Goal: Task Accomplishment & Management: Manage account settings

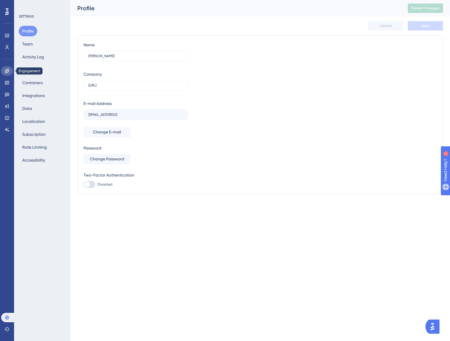
click at [9, 74] on link at bounding box center [7, 70] width 12 height 9
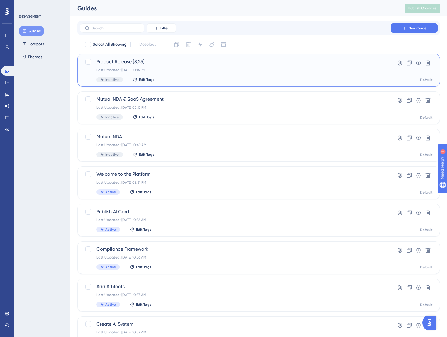
click at [174, 67] on div "Product Release [8.25] Last Updated: Aug 25 2025, 10:14 PM Inactive Edit Tags" at bounding box center [234, 70] width 277 height 24
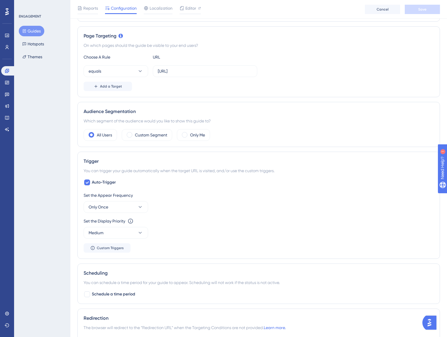
scroll to position [125, 0]
click at [137, 134] on label "Custom Segment" at bounding box center [151, 135] width 32 height 7
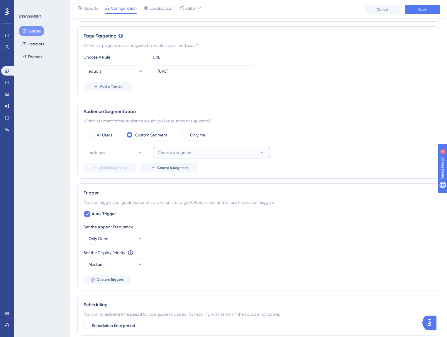
click at [176, 151] on span "Choose a segment" at bounding box center [175, 152] width 35 height 7
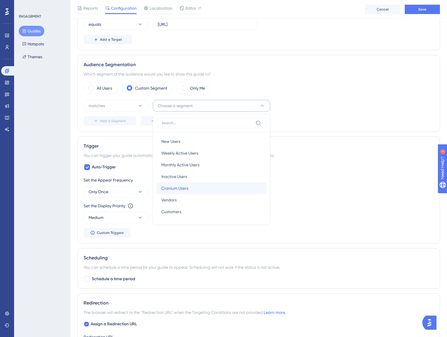
click at [183, 190] on span "Cranium Users" at bounding box center [174, 188] width 27 height 7
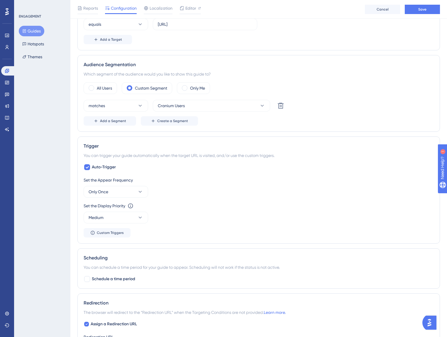
click at [265, 183] on div "Set the Appear Frequency Only Once" at bounding box center [259, 187] width 350 height 21
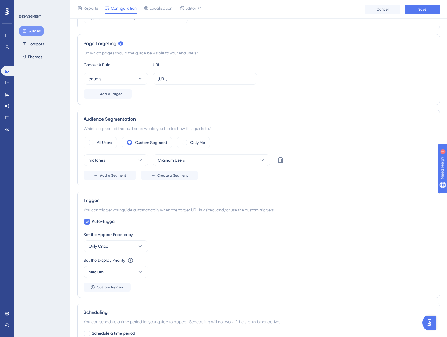
scroll to position [0, 0]
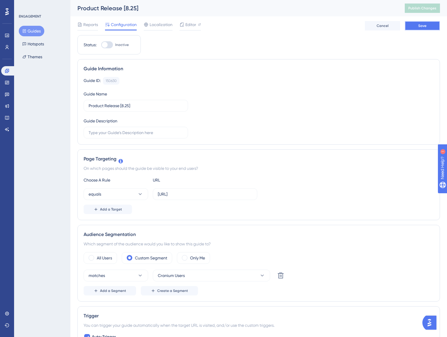
click at [426, 25] on span "Save" at bounding box center [422, 25] width 8 height 5
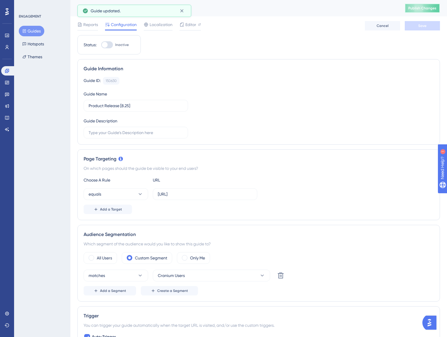
click at [426, 7] on span "Publish Changes" at bounding box center [422, 8] width 28 height 5
click at [109, 45] on div at bounding box center [107, 44] width 12 height 7
click at [101, 45] on input "Inactive" at bounding box center [101, 45] width 0 height 0
checkbox input "true"
click at [416, 28] on button "Save" at bounding box center [422, 25] width 35 height 9
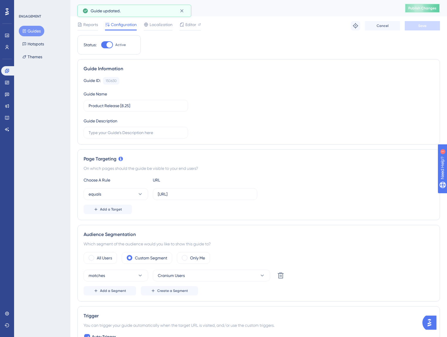
click at [436, 7] on span "Publish Changes" at bounding box center [422, 8] width 28 height 5
drag, startPoint x: 269, startPoint y: 59, endPoint x: 273, endPoint y: 59, distance: 3.5
click at [269, 60] on div "Guide Information Guide ID: 150630 Copy Guide Name Product Release [8.25] Guide…" at bounding box center [258, 102] width 362 height 86
click at [8, 45] on icon at bounding box center [7, 47] width 3 height 4
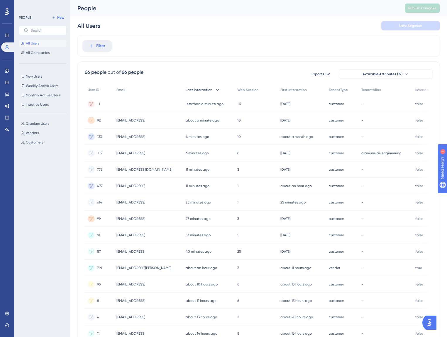
click at [212, 90] on span "Last Interaction" at bounding box center [199, 90] width 27 height 5
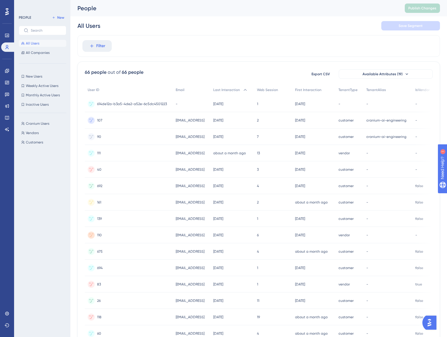
click at [210, 91] on div "Email" at bounding box center [192, 90] width 38 height 12
click at [248, 92] on icon at bounding box center [245, 90] width 6 height 6
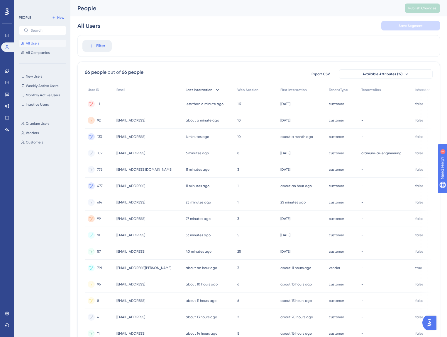
click at [210, 53] on div "Filter" at bounding box center [258, 46] width 362 height 22
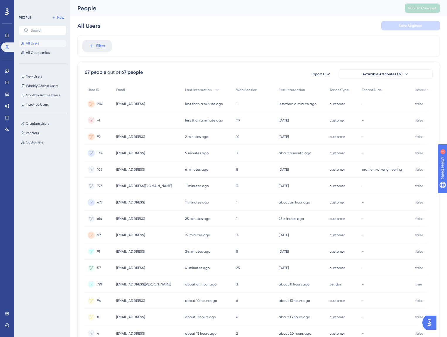
click at [141, 103] on span "ekim@cranium.ai" at bounding box center [130, 104] width 29 height 5
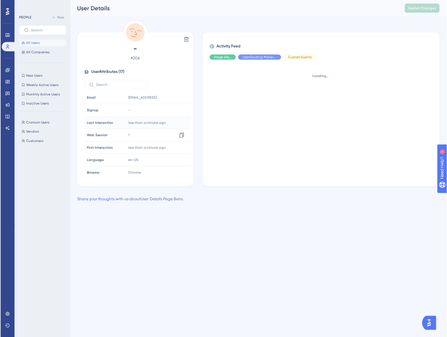
scroll to position [127, 0]
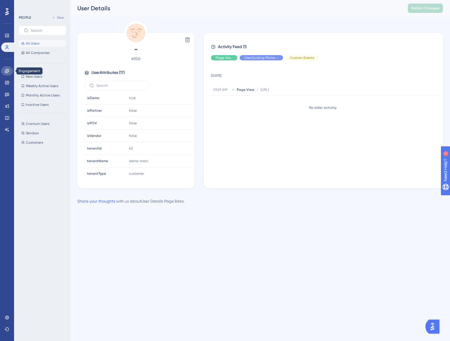
click at [9, 70] on link at bounding box center [7, 70] width 12 height 9
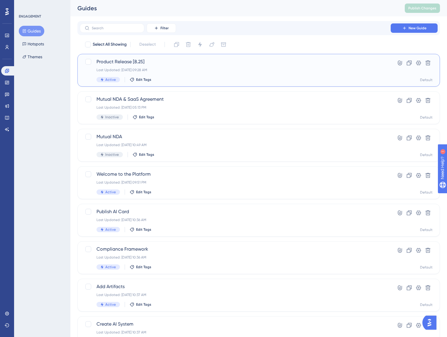
click at [132, 61] on span "Product Release [8.25]" at bounding box center [234, 61] width 277 height 7
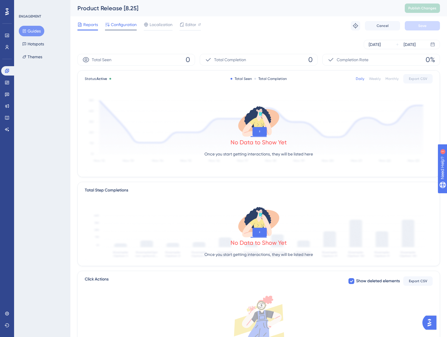
click at [119, 27] on span "Configuration" at bounding box center [124, 24] width 26 height 7
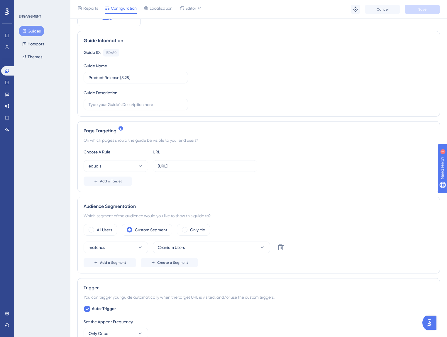
scroll to position [171, 0]
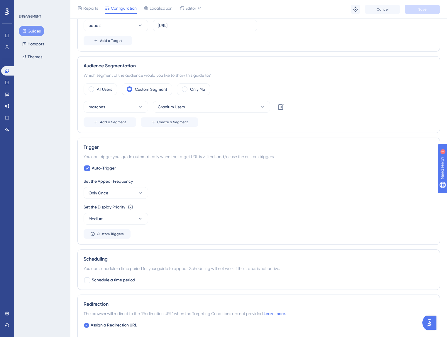
click at [7, 42] on div "Performance Users" at bounding box center [7, 41] width 12 height 21
click at [7, 45] on icon at bounding box center [7, 47] width 5 height 5
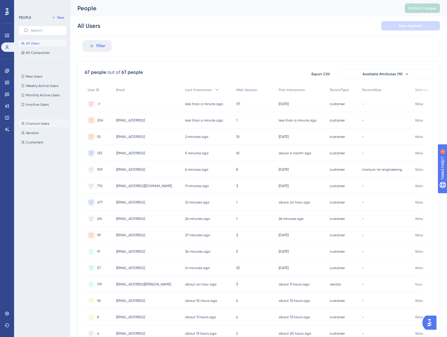
click at [44, 122] on span "Cranium Users" at bounding box center [37, 123] width 23 height 5
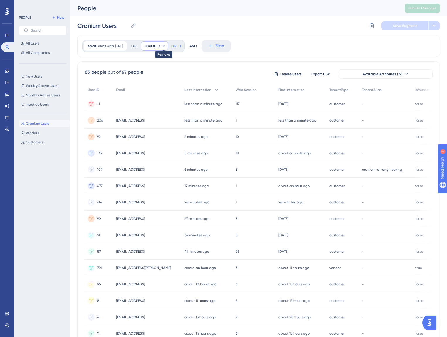
click at [164, 45] on icon at bounding box center [164, 46] width 2 height 2
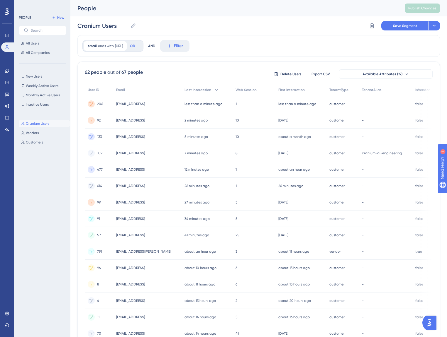
click at [249, 50] on div "email ends with cranium.ai cranium.ai Remove OR AND Filter" at bounding box center [258, 46] width 362 height 22
click at [395, 29] on button "Save Segment" at bounding box center [404, 25] width 47 height 9
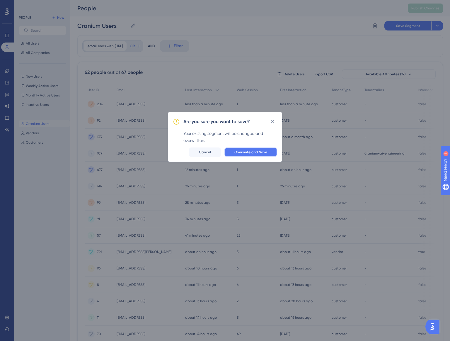
click at [264, 151] on span "Overwrite and Save" at bounding box center [251, 152] width 33 height 5
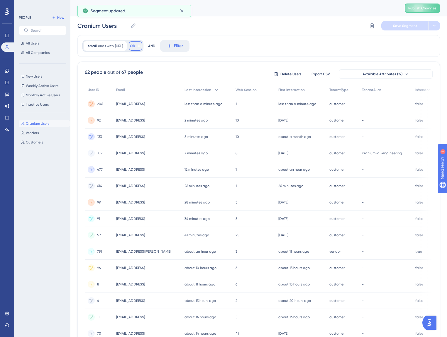
click at [142, 46] on button "OR" at bounding box center [135, 45] width 13 height 9
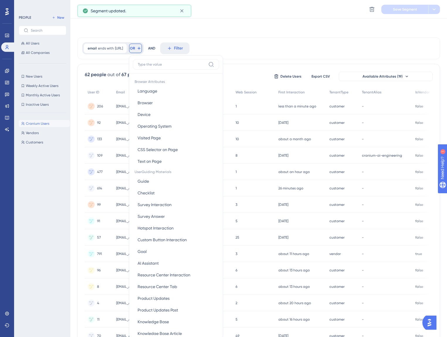
scroll to position [26, 0]
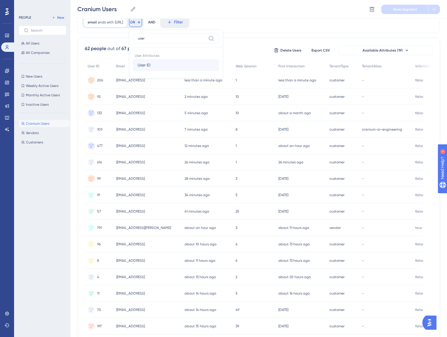
type input "user"
click at [173, 63] on button "User ID User ID" at bounding box center [176, 65] width 86 height 12
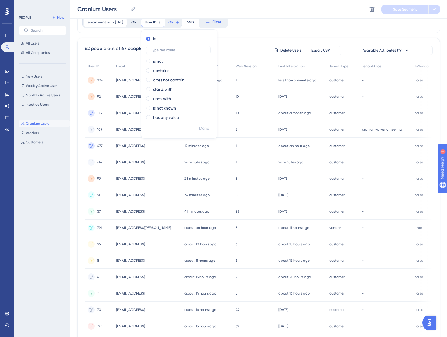
click at [252, 32] on div "email ends with cranium.ai cranium.ai Remove OR User ID is Remove is is not con…" at bounding box center [258, 22] width 362 height 22
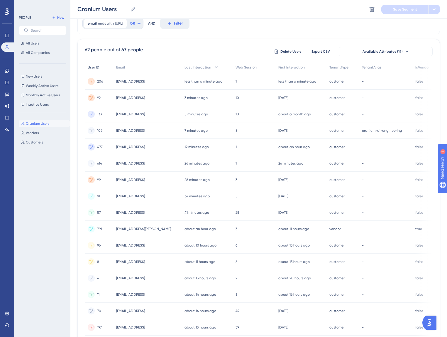
scroll to position [24, 0]
click at [10, 73] on link at bounding box center [7, 70] width 12 height 9
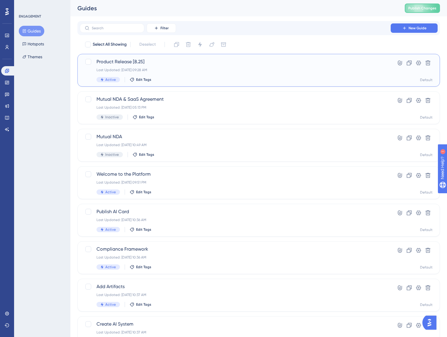
click at [151, 64] on span "Product Release [8.25]" at bounding box center [234, 61] width 277 height 7
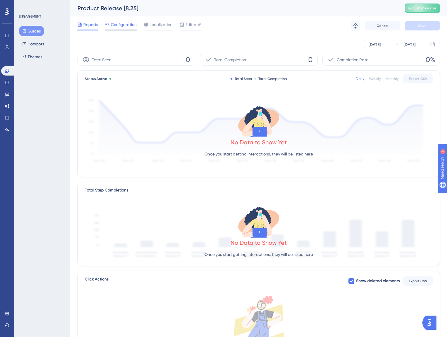
click at [126, 30] on div at bounding box center [121, 30] width 32 height 1
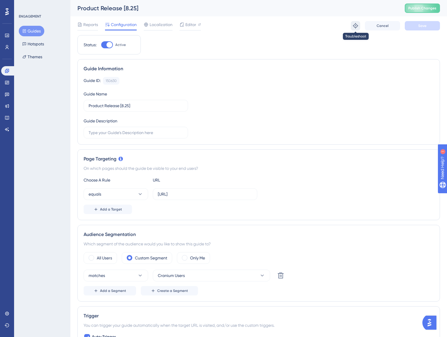
click at [354, 26] on icon at bounding box center [355, 25] width 5 height 5
click at [114, 198] on button "equals" at bounding box center [116, 194] width 64 height 12
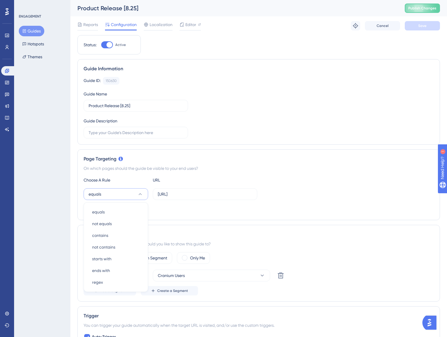
scroll to position [78, 0]
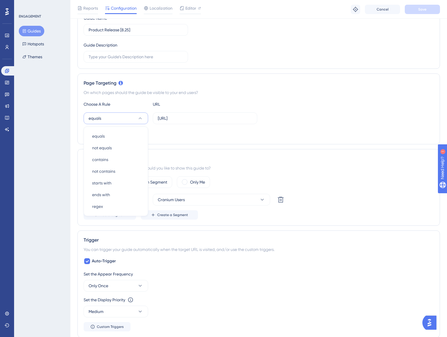
click at [198, 149] on div "Audience Segmentation Which segment of the audience would you like to show this…" at bounding box center [258, 187] width 362 height 77
click at [261, 118] on div "equals app.cranium.ai" at bounding box center [259, 119] width 350 height 12
click at [120, 123] on button "equals" at bounding box center [116, 119] width 64 height 12
click at [143, 118] on icon at bounding box center [140, 118] width 6 height 6
click at [138, 116] on icon at bounding box center [140, 118] width 6 height 6
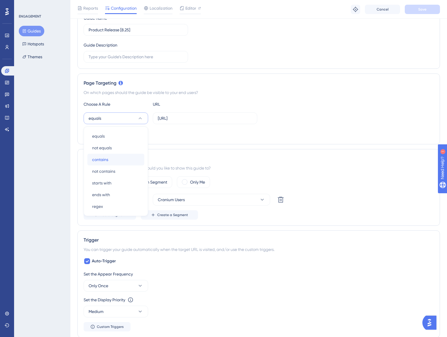
click at [112, 161] on div "contains contains" at bounding box center [115, 160] width 47 height 12
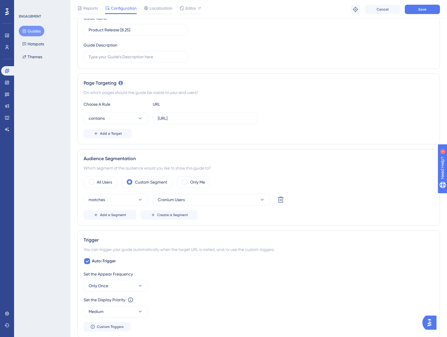
click at [238, 144] on div "Page Targeting On which pages should the guide be visible to your end users? Ch…" at bounding box center [258, 109] width 362 height 71
click at [416, 11] on button "Save" at bounding box center [422, 9] width 35 height 9
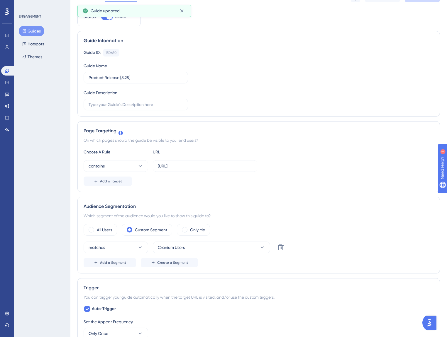
scroll to position [0, 0]
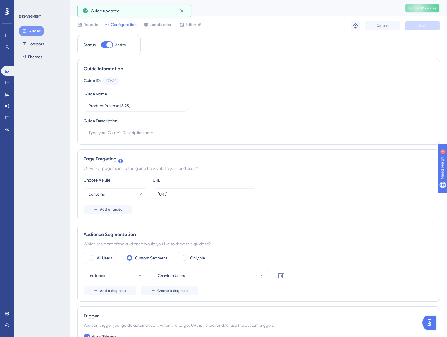
click at [426, 8] on span "Publish Changes" at bounding box center [422, 8] width 28 height 5
